Goal: Check status: Check status

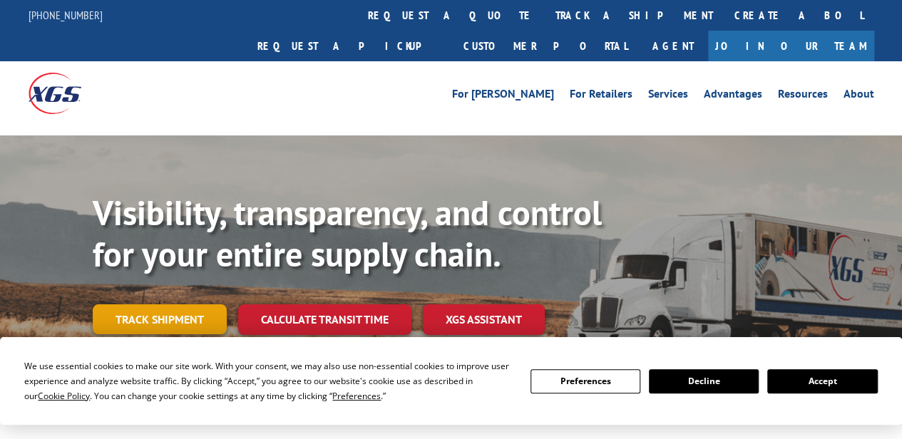
click at [137, 304] on link "Track shipment" at bounding box center [160, 319] width 134 height 30
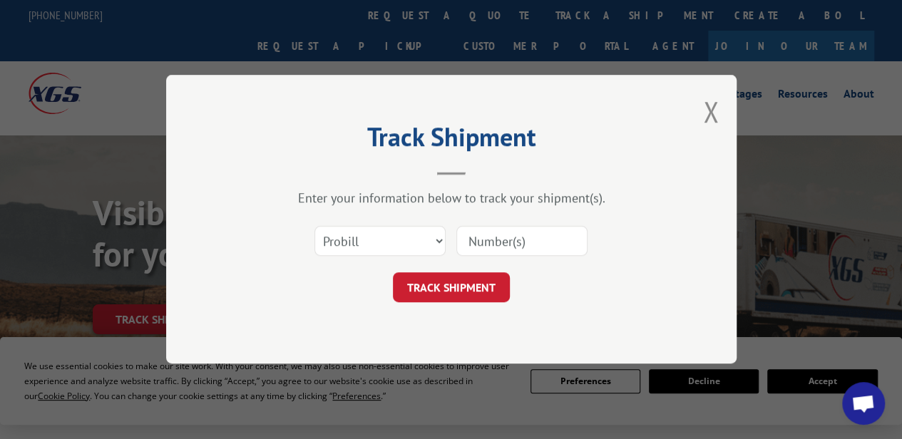
paste input "5554999"
type input "5554999"
click at [468, 294] on button "TRACK SHIPMENT" at bounding box center [451, 288] width 117 height 30
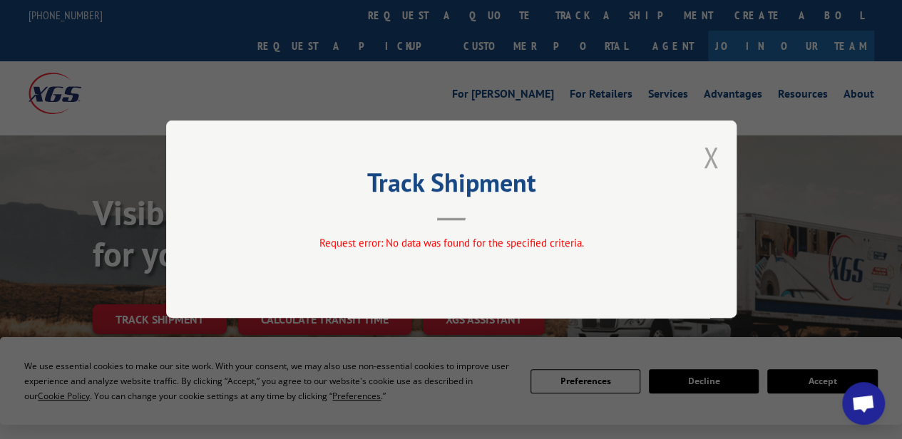
click at [707, 153] on button "Close modal" at bounding box center [711, 157] width 16 height 38
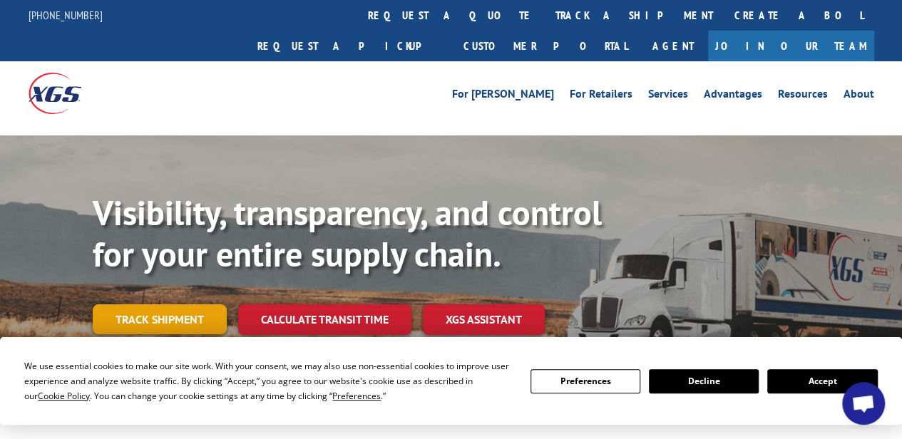
click at [180, 304] on link "Track shipment" at bounding box center [160, 319] width 134 height 30
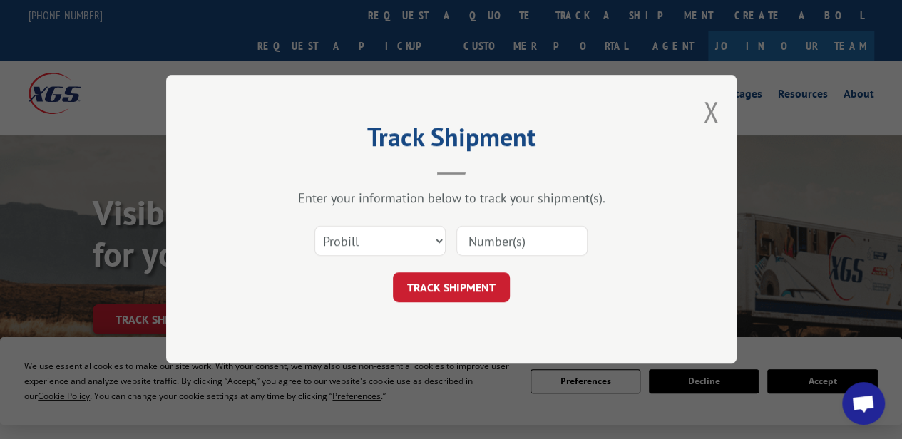
click at [487, 250] on input at bounding box center [521, 242] width 131 height 30
type input "5554999"
click button "TRACK SHIPMENT" at bounding box center [451, 288] width 117 height 30
